Goal: Task Accomplishment & Management: Use online tool/utility

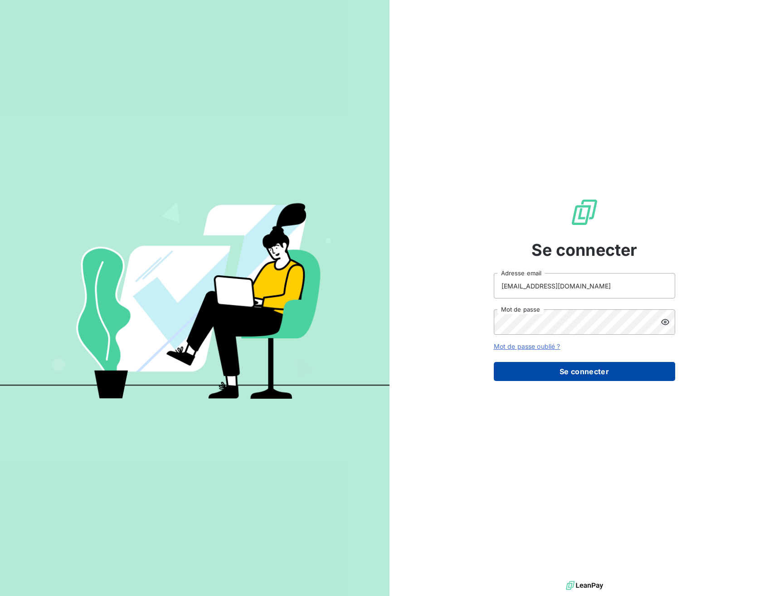
click at [594, 371] on button "Se connecter" at bounding box center [584, 371] width 181 height 19
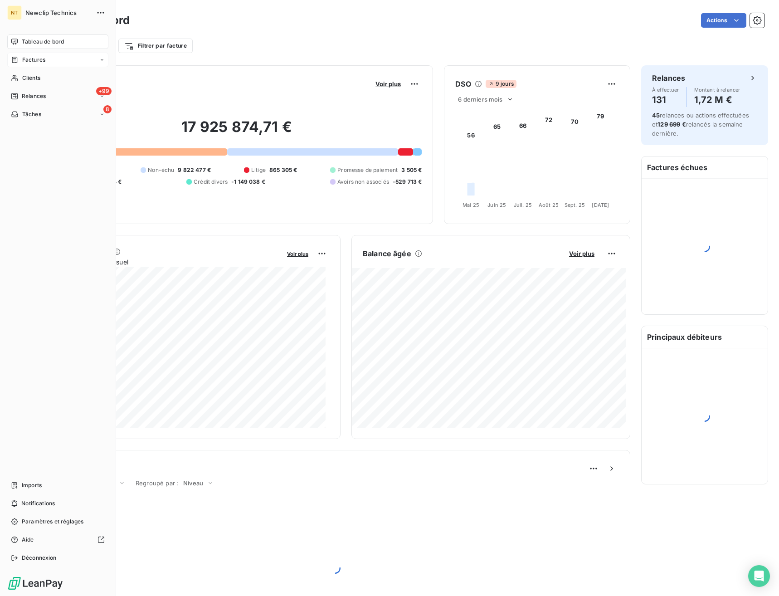
click at [19, 59] on div "Factures" at bounding box center [28, 60] width 34 height 8
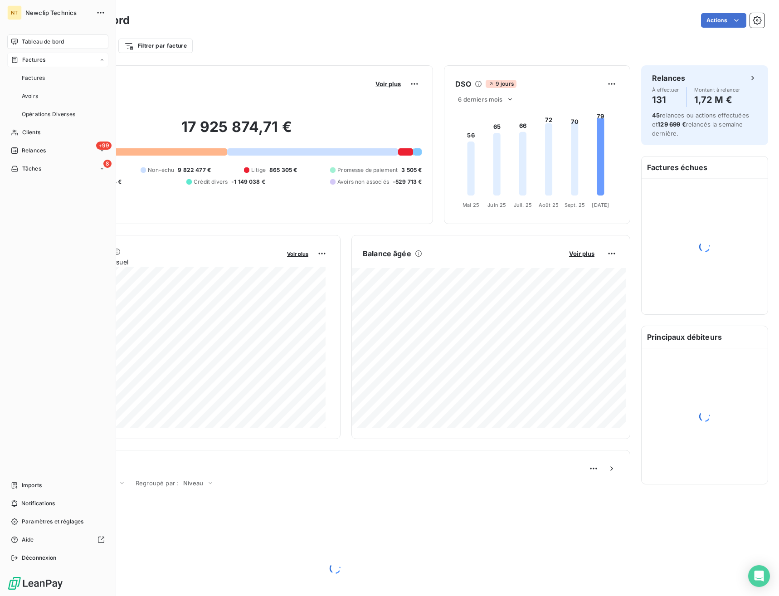
click at [32, 59] on span "Factures" at bounding box center [33, 60] width 23 height 8
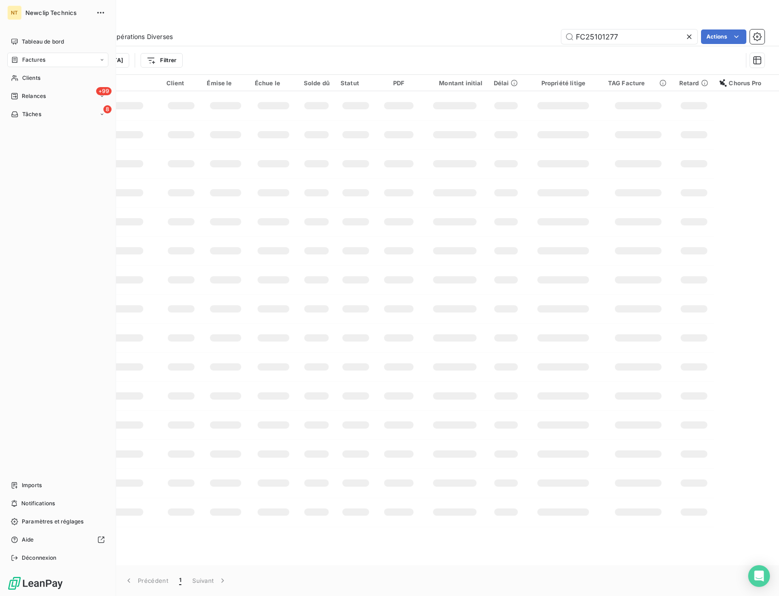
click at [32, 59] on span "Factures" at bounding box center [33, 60] width 23 height 8
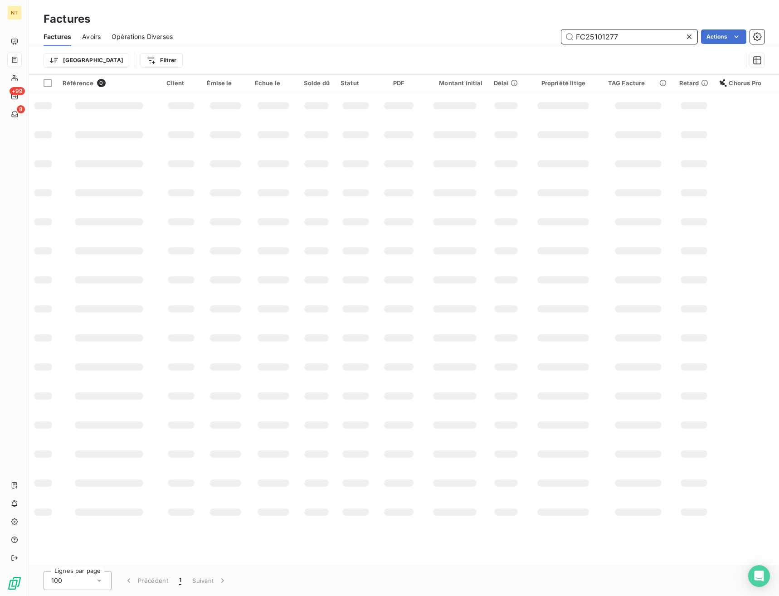
click at [642, 37] on input "FC25101277" at bounding box center [629, 36] width 136 height 15
paste input "488"
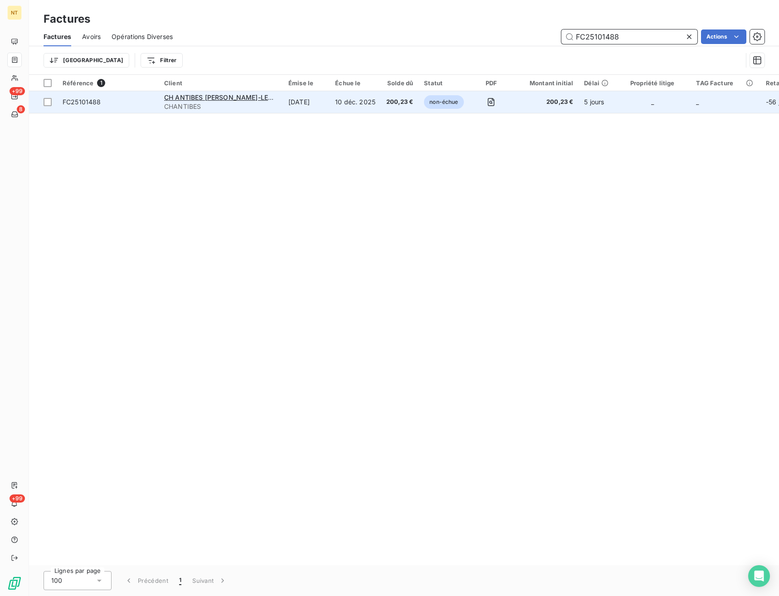
type input "FC25101488"
click at [88, 101] on span "FC25101488" at bounding box center [82, 102] width 39 height 8
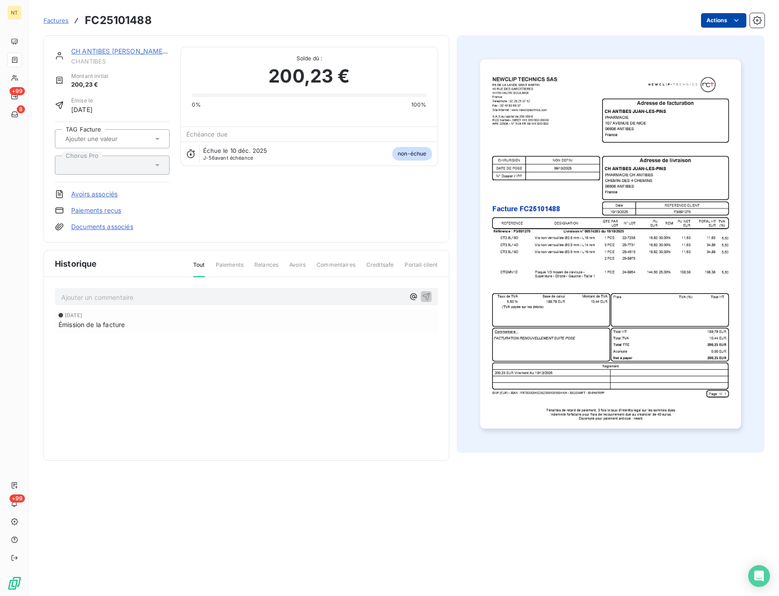
click at [706, 24] on html "NT +99 8 +99 Factures FC25101488 Actions CH ANTIBES [PERSON_NAME]-LES-PINS CHAN…" at bounding box center [389, 298] width 779 height 596
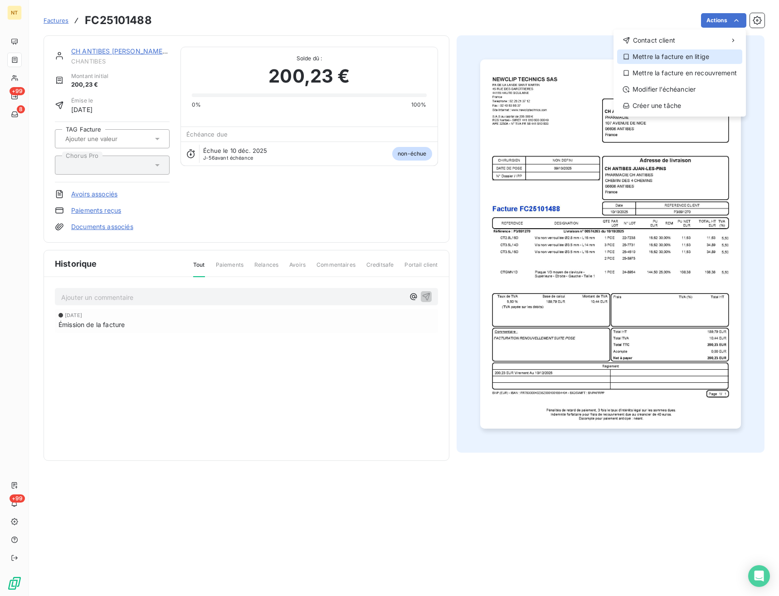
click at [670, 57] on div "Mettre la facture en litige" at bounding box center [679, 56] width 125 height 15
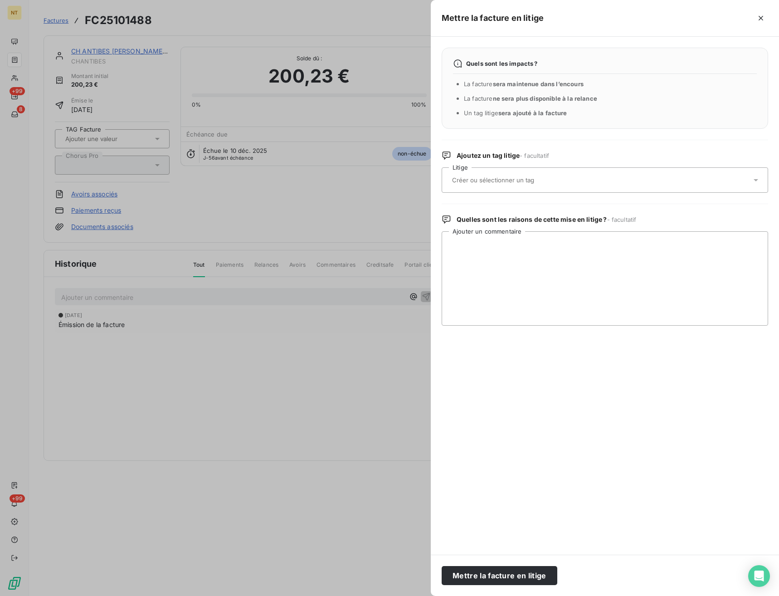
click at [526, 171] on div at bounding box center [605, 179] width 326 height 25
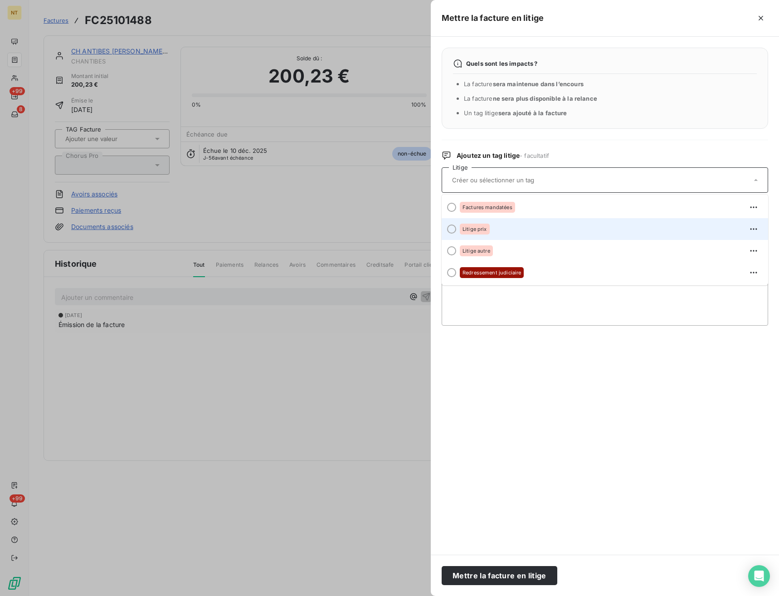
click at [510, 233] on div "Litige prix" at bounding box center [610, 229] width 301 height 15
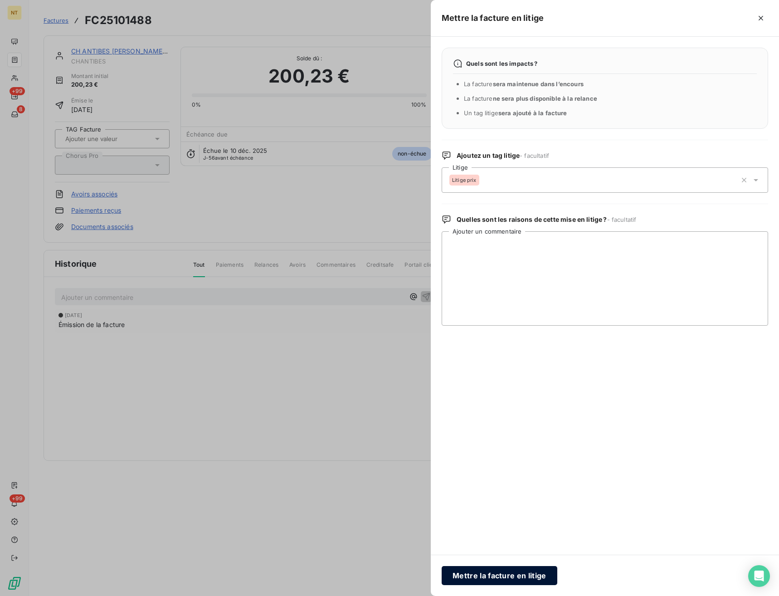
click at [485, 574] on button "Mettre la facture en litige" at bounding box center [500, 575] width 116 height 19
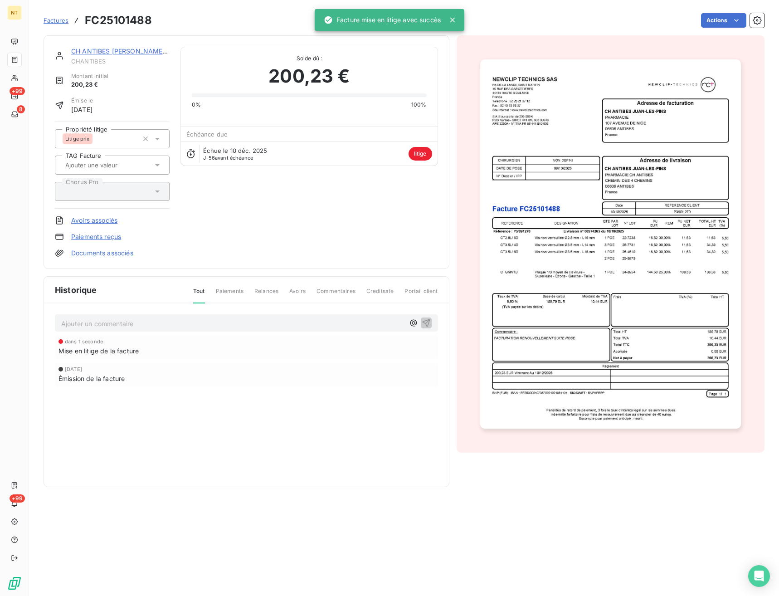
click at [181, 327] on p "Ajouter un commentaire ﻿" at bounding box center [232, 323] width 343 height 11
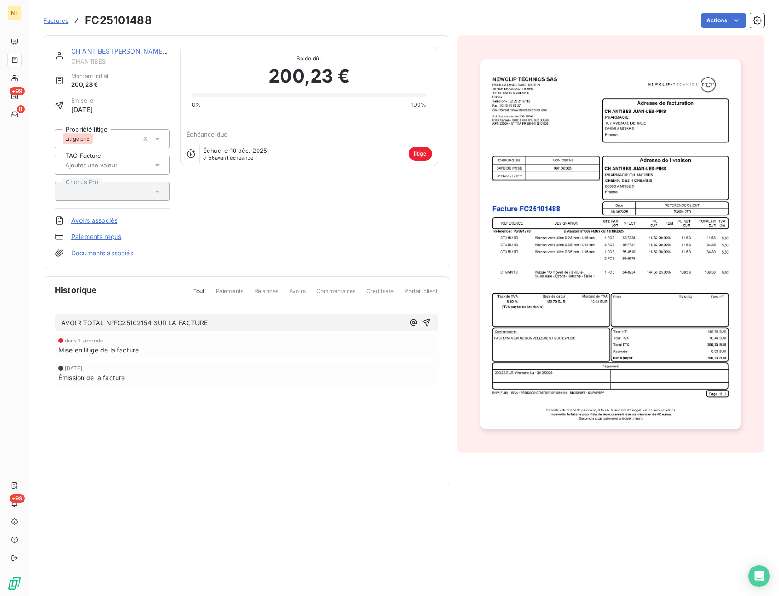
click at [142, 24] on h3 "FC25101488" at bounding box center [118, 20] width 67 height 16
copy h3 "FC25101488"
drag, startPoint x: 220, startPoint y: 336, endPoint x: 230, endPoint y: 333, distance: 10.5
click at [220, 335] on div "dans 1 seconde Mise en litige de la facture" at bounding box center [246, 346] width 383 height 24
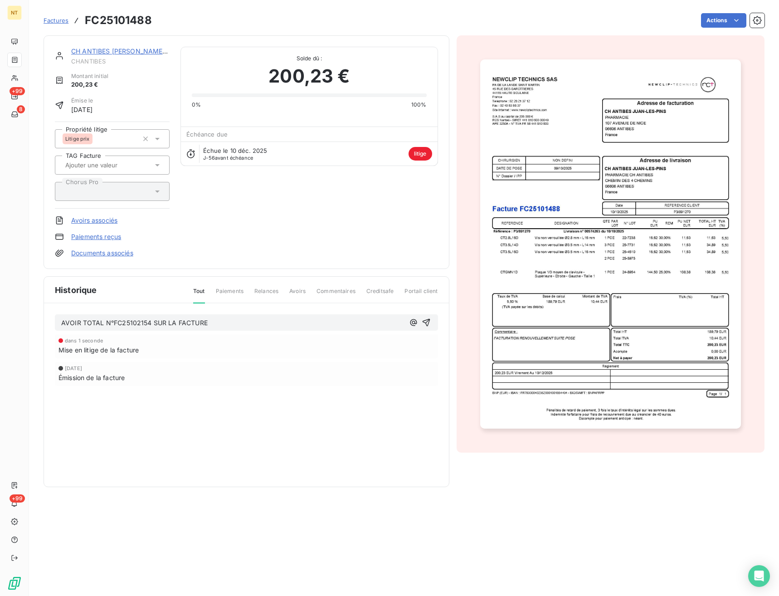
click at [248, 326] on p "AVOIR TOTAL N°FC25102154 SUR LA FACTURE" at bounding box center [232, 323] width 343 height 10
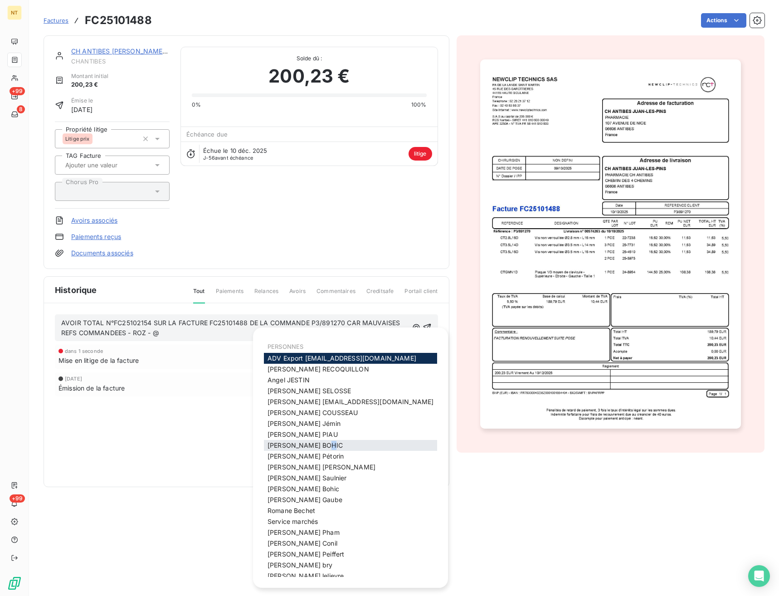
click at [296, 449] on span "[PERSON_NAME]" at bounding box center [304, 445] width 75 height 8
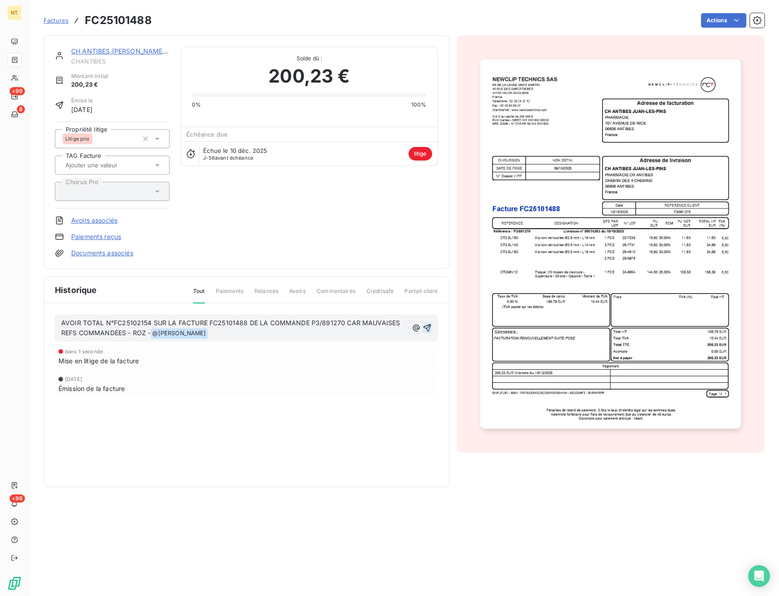
click at [425, 329] on icon "button" at bounding box center [427, 327] width 9 height 9
